Goal: Information Seeking & Learning: Learn about a topic

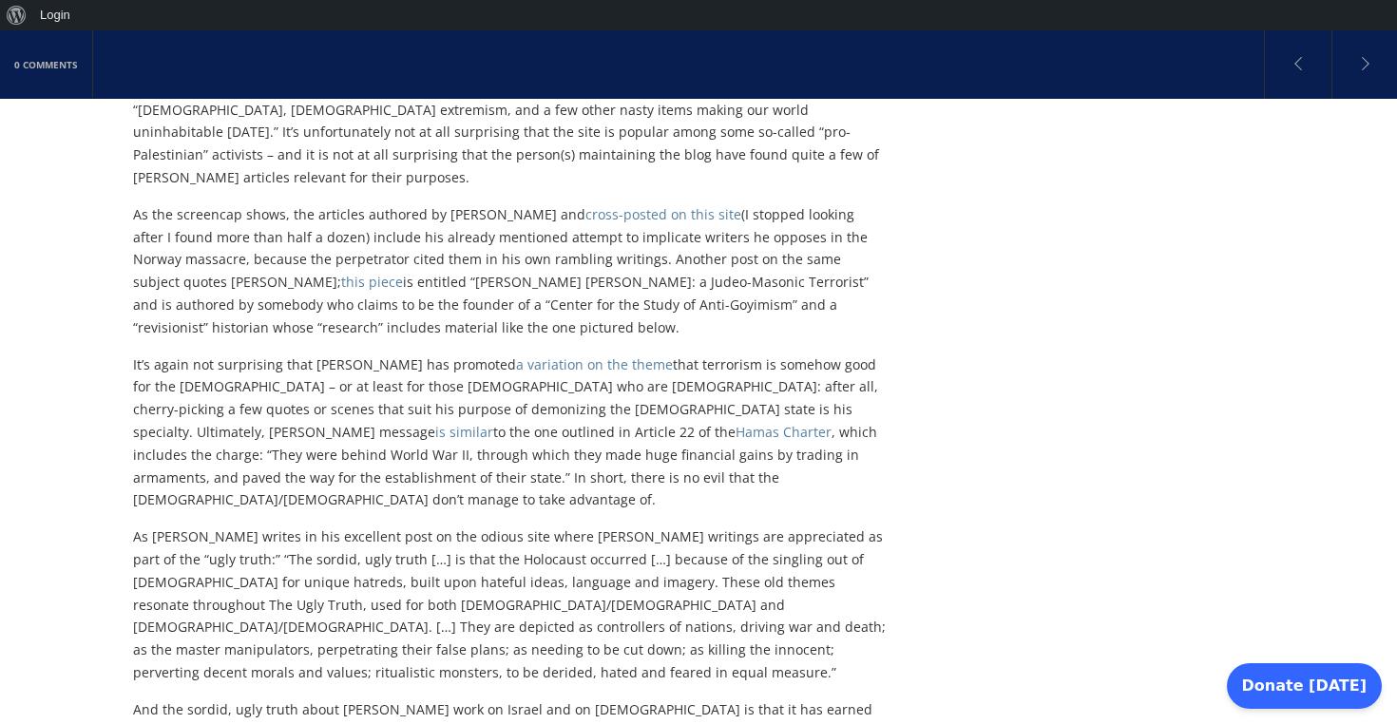
scroll to position [836, 0]
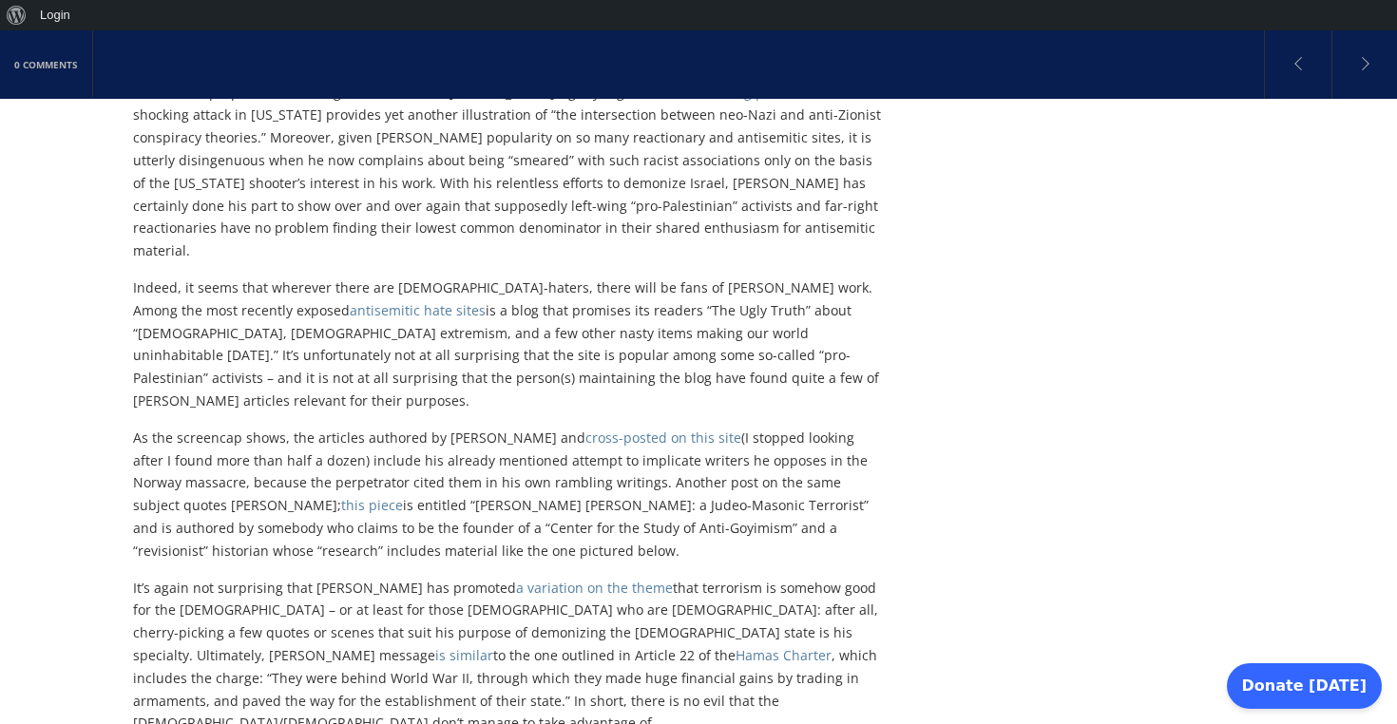
click at [608, 579] on link "a variation on the theme" at bounding box center [594, 588] width 157 height 18
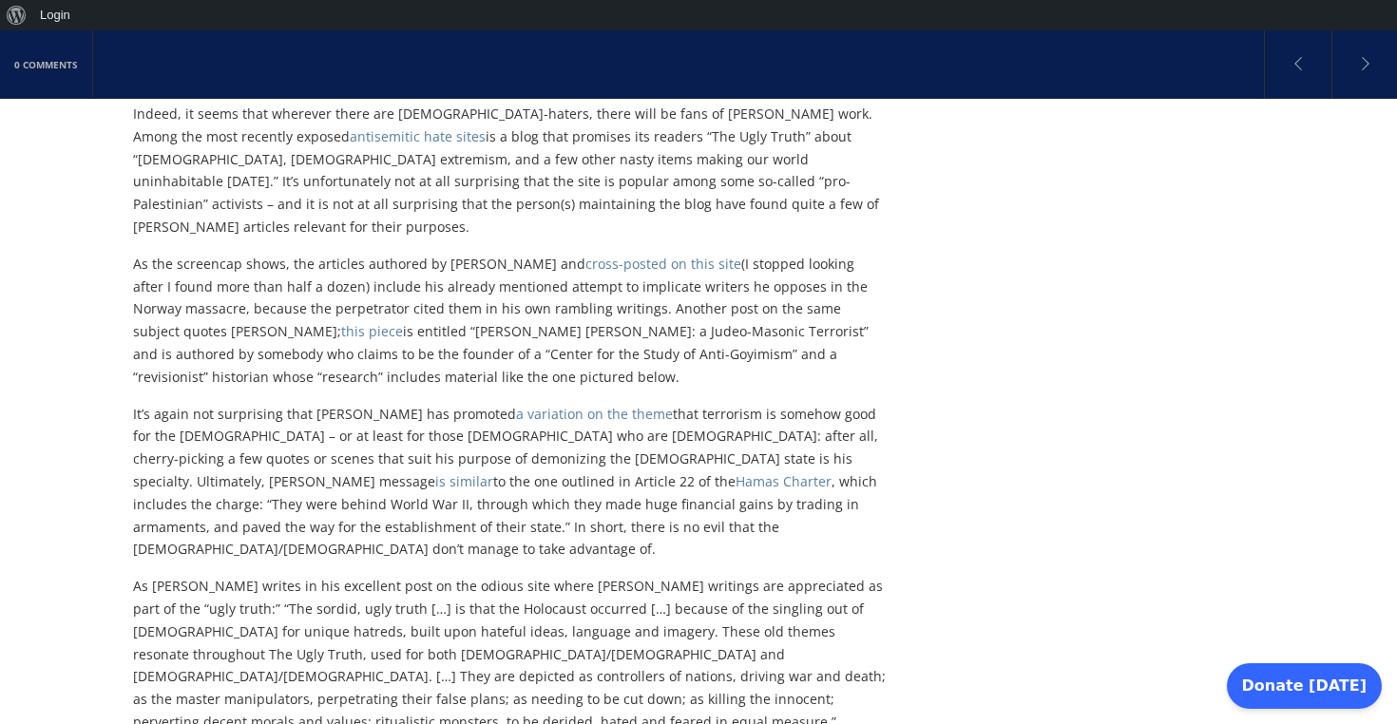
scroll to position [1076, 0]
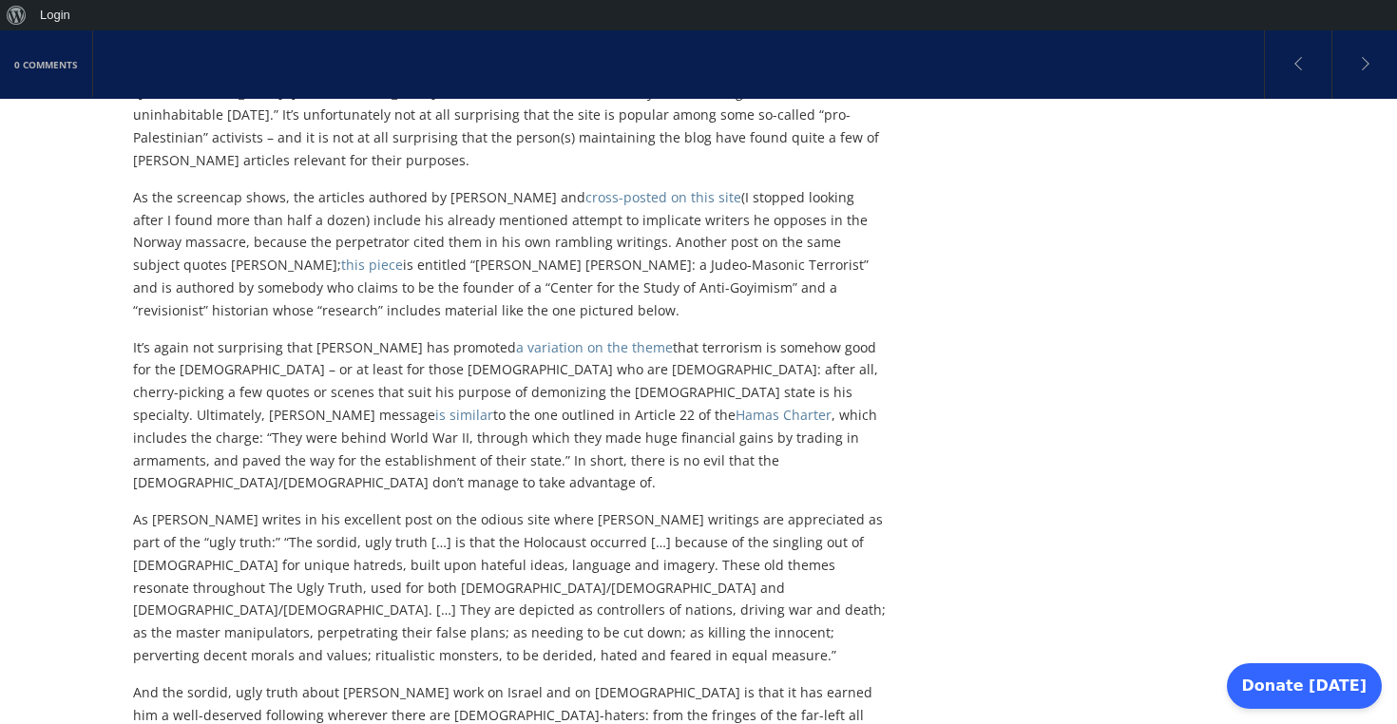
click at [563, 338] on link "a variation on the theme" at bounding box center [594, 347] width 157 height 18
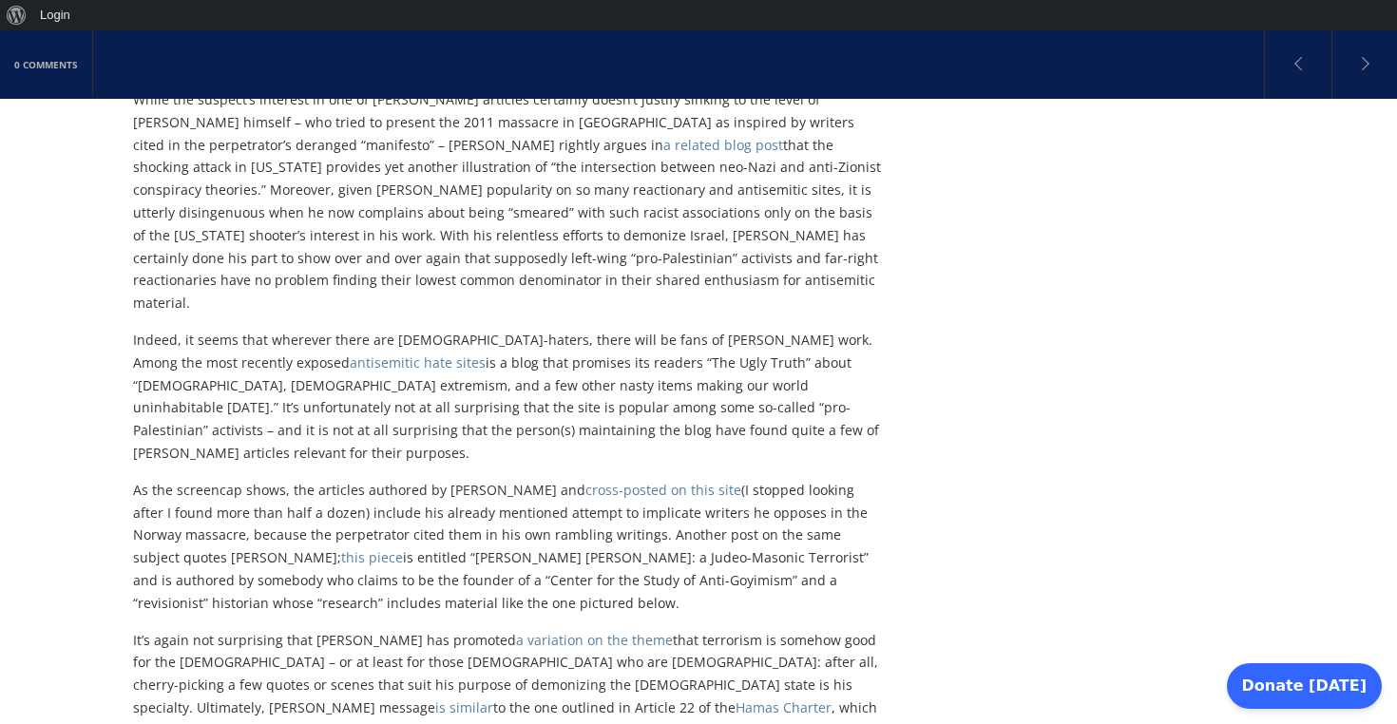
scroll to position [603, 0]
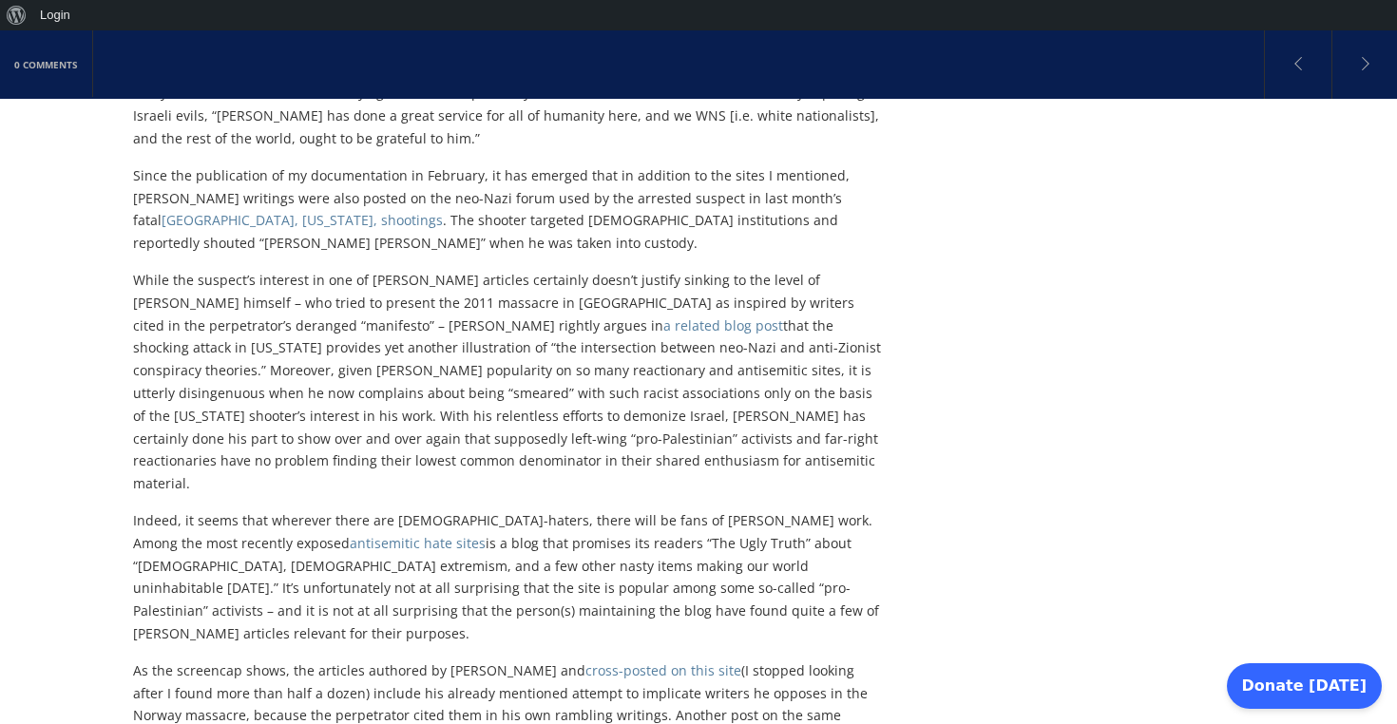
click at [663, 332] on link "a related blog post" at bounding box center [723, 325] width 120 height 18
